Goal: Transaction & Acquisition: Purchase product/service

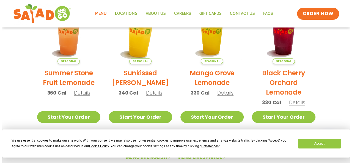
scroll to position [294, 0]
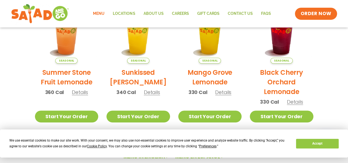
click at [139, 81] on h2 "Sunkissed [PERSON_NAME]" at bounding box center [137, 77] width 63 height 19
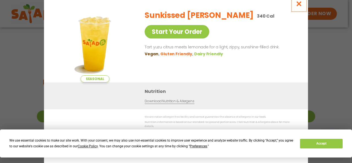
click at [295, 8] on button "Close modal" at bounding box center [299, 4] width 18 height 18
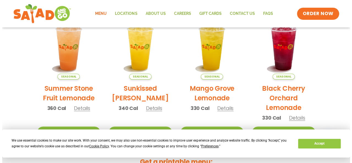
scroll to position [280, 0]
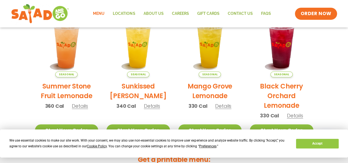
click at [79, 107] on span "Details" at bounding box center [80, 106] width 16 height 7
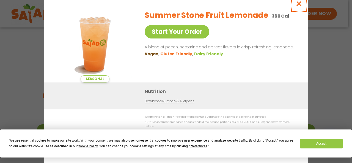
click at [297, 7] on icon "Close modal" at bounding box center [298, 4] width 7 height 6
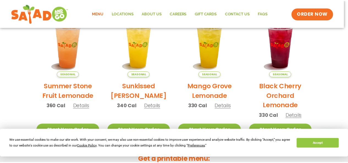
scroll to position [261, 0]
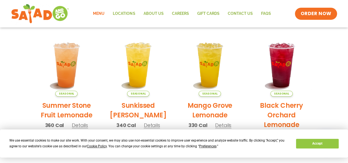
click at [154, 117] on h2 "Sunkissed [PERSON_NAME]" at bounding box center [137, 110] width 63 height 19
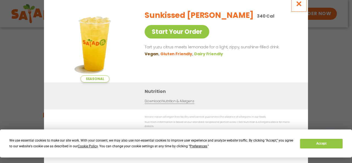
click at [297, 6] on icon "Close modal" at bounding box center [298, 4] width 7 height 6
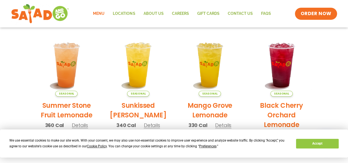
click at [225, 110] on h2 "Mango Grove Lemonade" at bounding box center [209, 110] width 63 height 19
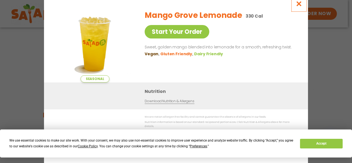
click at [300, 4] on icon "Close modal" at bounding box center [298, 4] width 7 height 6
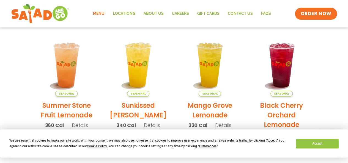
click at [264, 104] on h2 "Black Cherry Orchard Lemonade" at bounding box center [281, 115] width 63 height 29
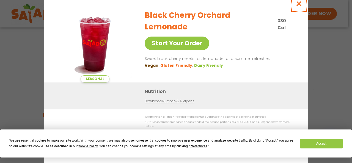
click at [297, 6] on icon "Close modal" at bounding box center [298, 4] width 7 height 6
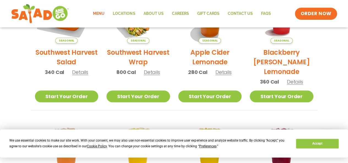
scroll to position [175, 0]
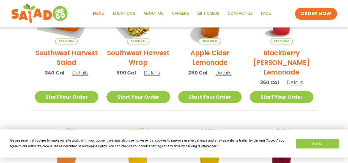
click at [277, 64] on h2 "Blackberry [PERSON_NAME] Lemonade" at bounding box center [281, 62] width 63 height 29
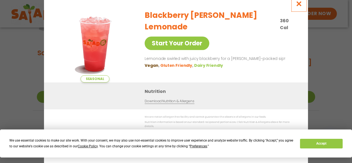
click at [298, 5] on icon "Close modal" at bounding box center [298, 4] width 7 height 6
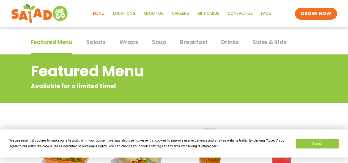
scroll to position [35, 0]
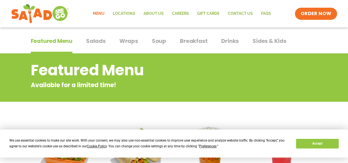
click at [92, 44] on span "Salads" at bounding box center [96, 41] width 20 height 8
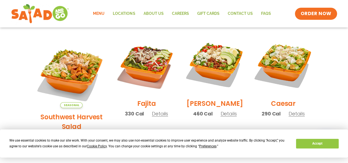
scroll to position [154, 0]
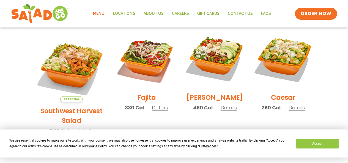
click at [61, 106] on h2 "Southwest Harvest Salad" at bounding box center [71, 115] width 73 height 19
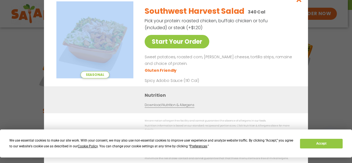
click at [61, 101] on div "Seasonal Start Your Order Southwest Harvest Salad 340 Cal Pick your protein: ro…" at bounding box center [176, 81] width 264 height 182
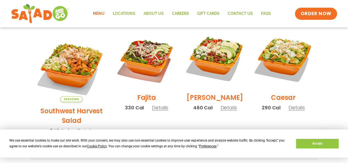
click at [61, 106] on h2 "Southwest Harvest Salad" at bounding box center [71, 115] width 73 height 19
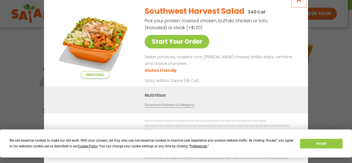
click at [300, 5] on button "Close modal" at bounding box center [299, -1] width 18 height 18
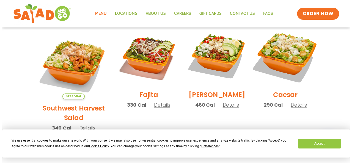
scroll to position [158, 0]
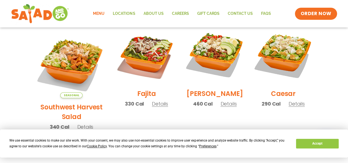
click at [88, 102] on h2 "Southwest Harvest Salad" at bounding box center [71, 111] width 73 height 19
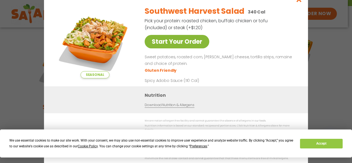
click at [187, 43] on link "Start Your Order" at bounding box center [177, 41] width 65 height 13
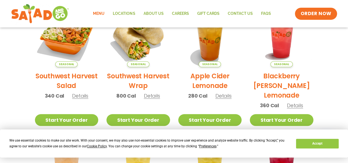
scroll to position [152, 0]
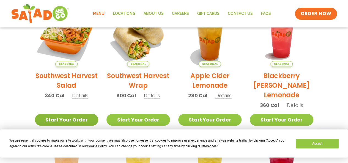
click at [74, 116] on link "Start Your Order" at bounding box center [66, 120] width 63 height 12
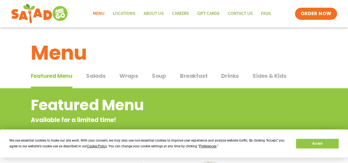
click at [103, 77] on span "Salads" at bounding box center [96, 76] width 20 height 8
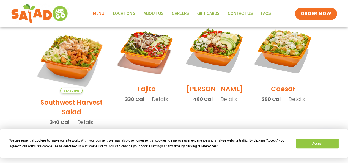
scroll to position [163, 0]
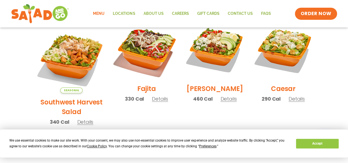
click at [143, 78] on img at bounding box center [146, 50] width 70 height 70
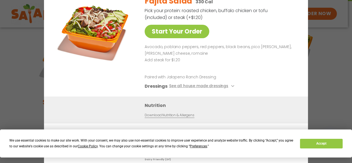
click at [338, 61] on div "Start Your Order Fajita Salad 330 Cal Pick your protein: roasted chicken, buffa…" at bounding box center [176, 81] width 352 height 163
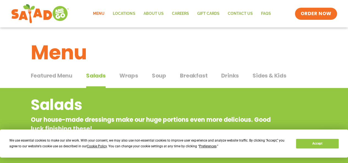
scroll to position [0, 0]
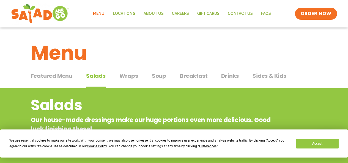
click at [71, 74] on span "Featured Menu" at bounding box center [51, 76] width 41 height 8
